Goal: Transaction & Acquisition: Download file/media

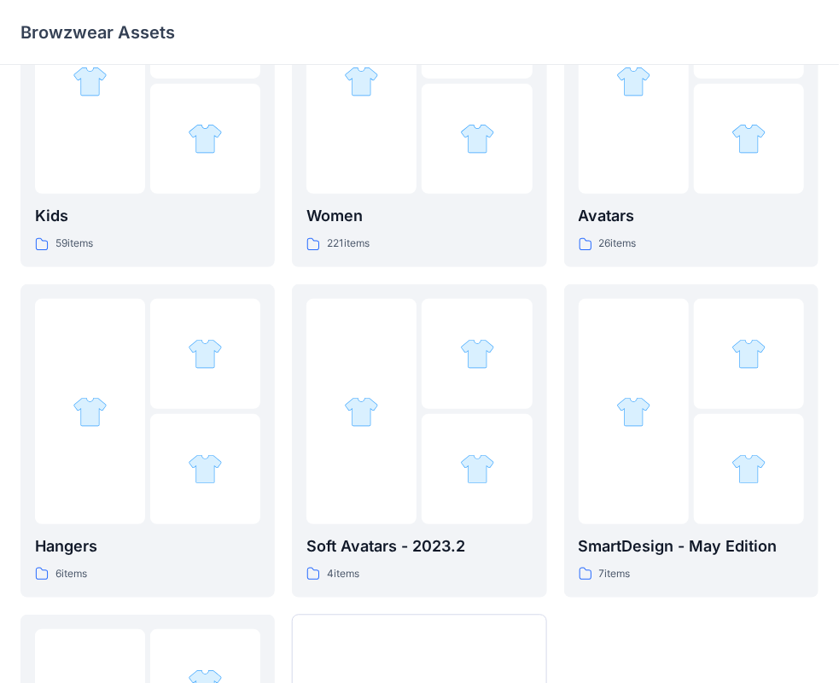
scroll to position [423, 0]
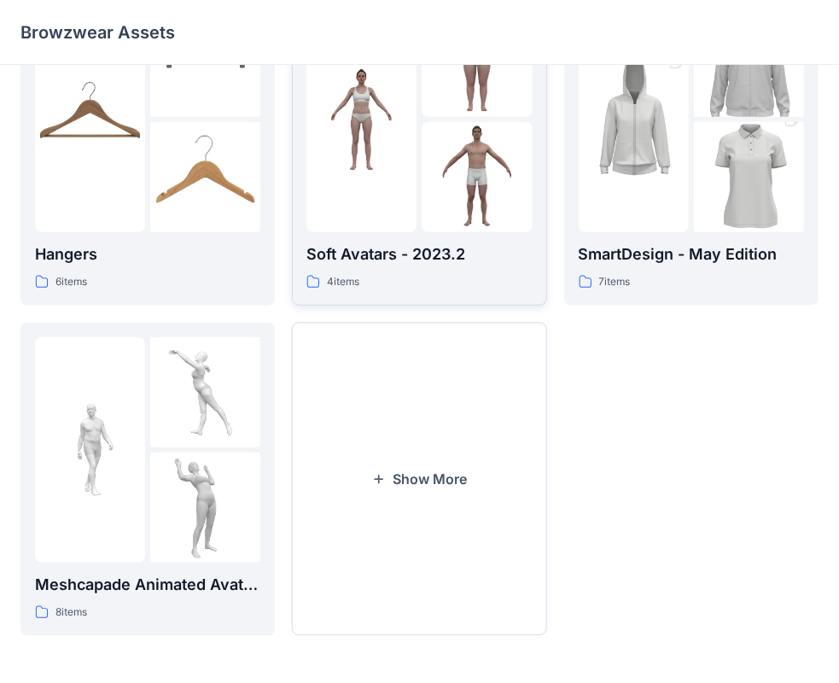
click at [376, 142] on div at bounding box center [361, 119] width 110 height 225
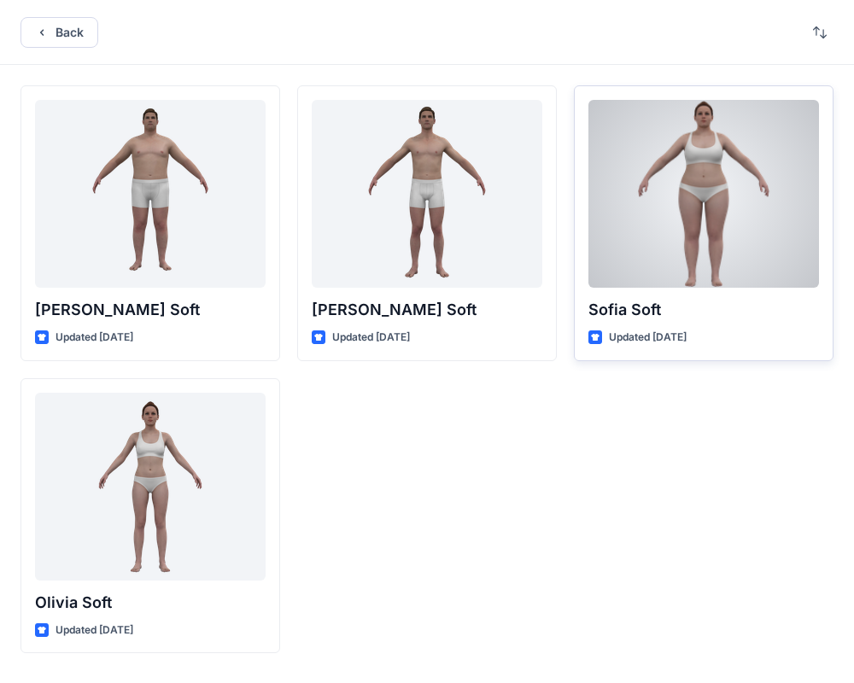
click at [668, 194] on div at bounding box center [703, 194] width 230 height 188
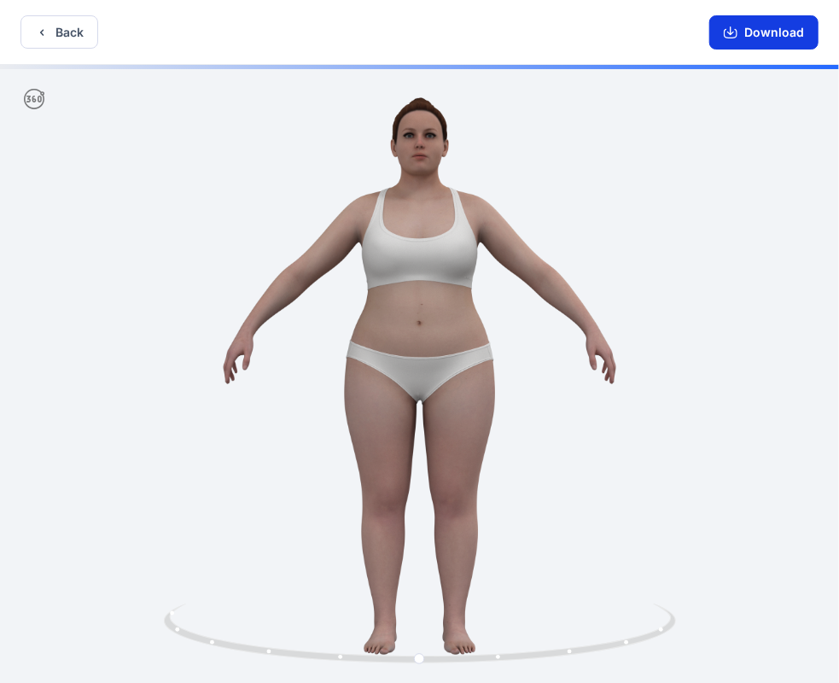
click at [762, 37] on button "Download" at bounding box center [763, 32] width 109 height 34
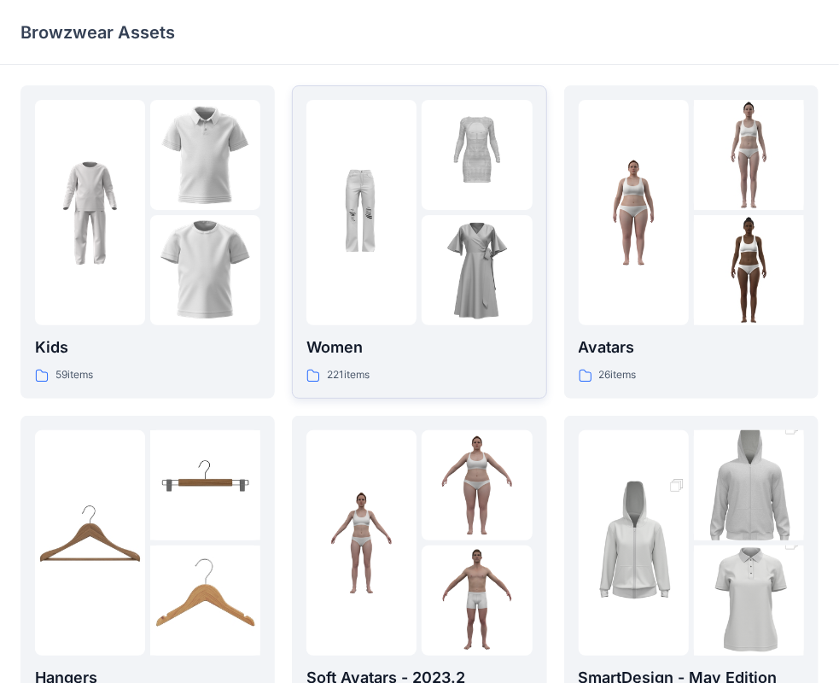
click at [382, 280] on div at bounding box center [361, 212] width 110 height 225
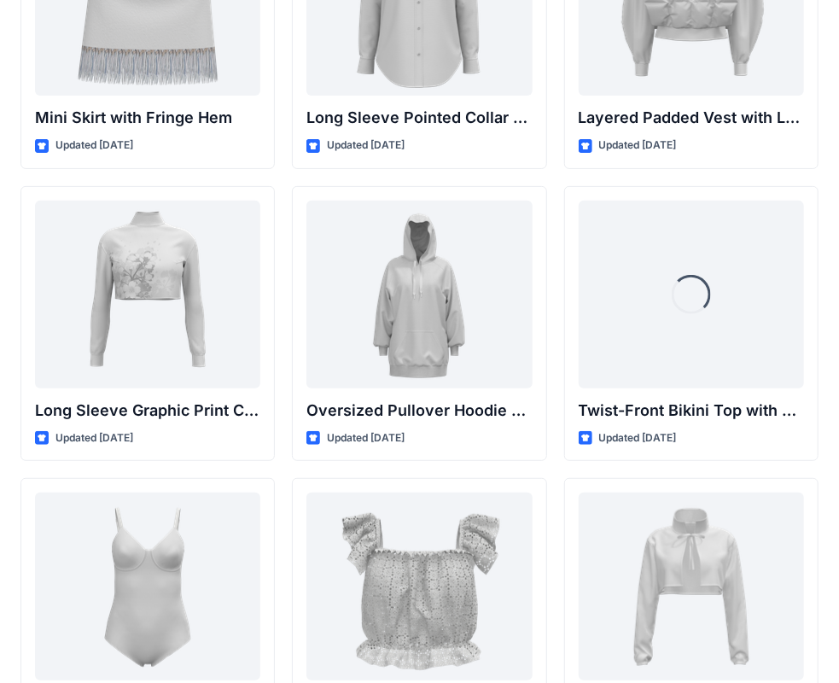
scroll to position [5304, 0]
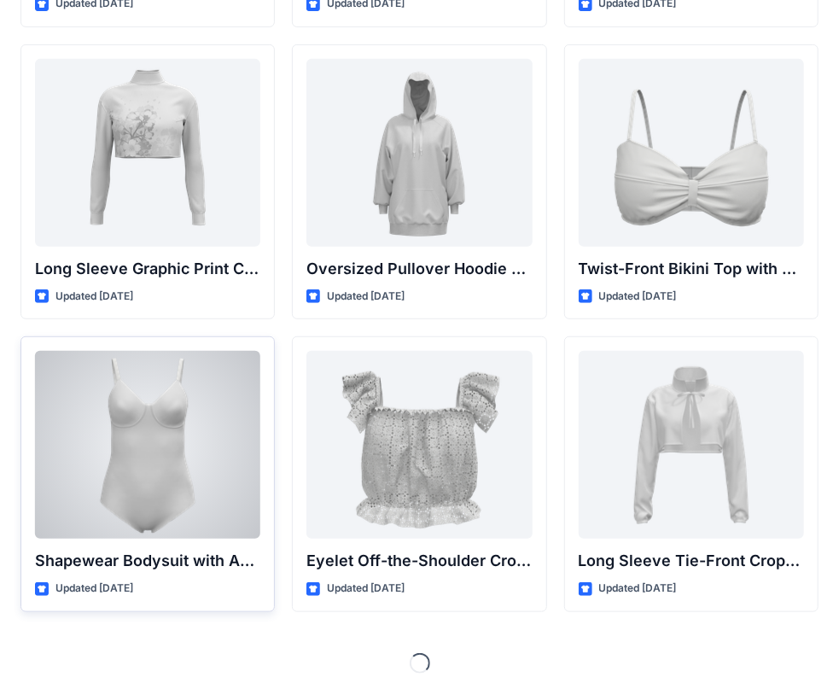
click at [121, 405] on div at bounding box center [147, 445] width 225 height 188
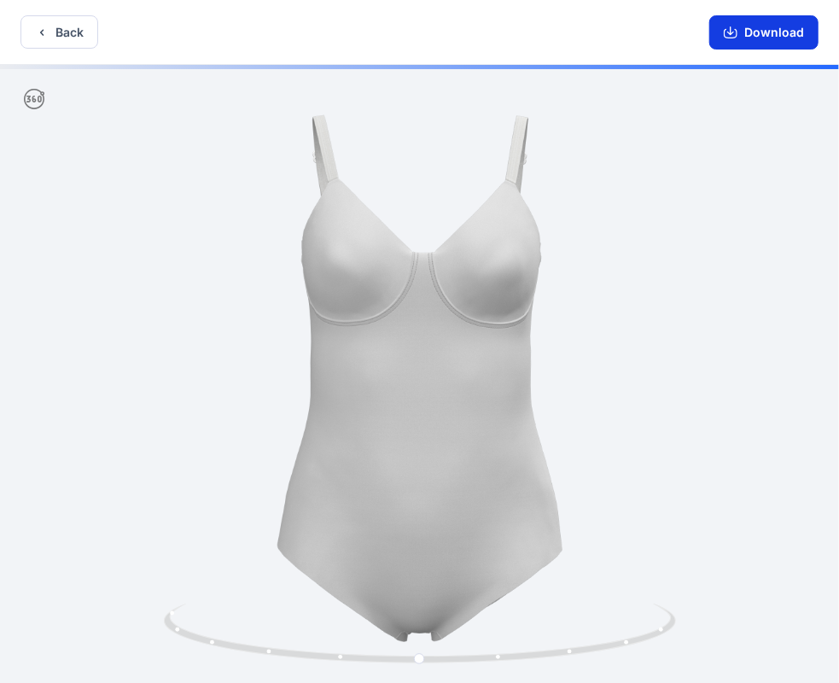
click at [743, 41] on button "Download" at bounding box center [763, 32] width 109 height 34
